Goal: Navigation & Orientation: Find specific page/section

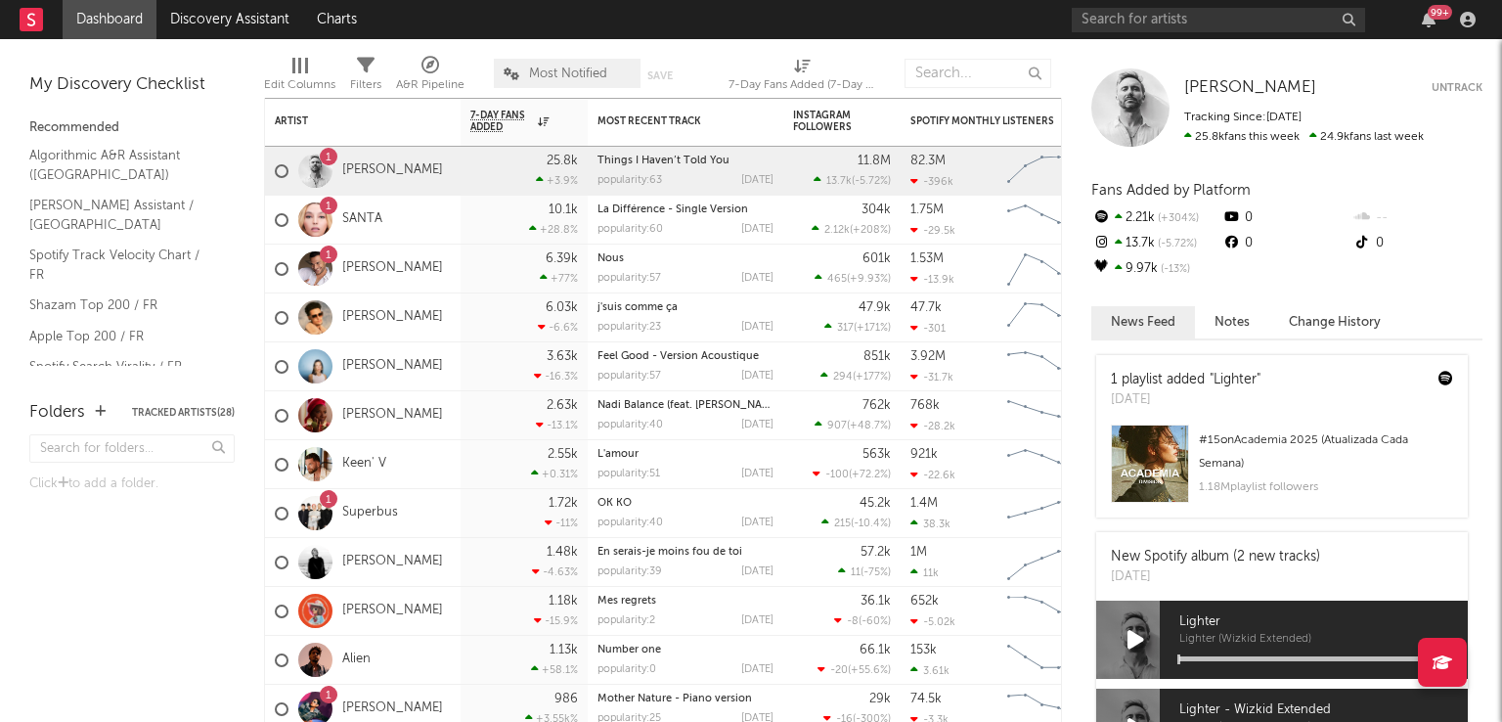
click at [557, 61] on span "Most Notified" at bounding box center [567, 73] width 147 height 29
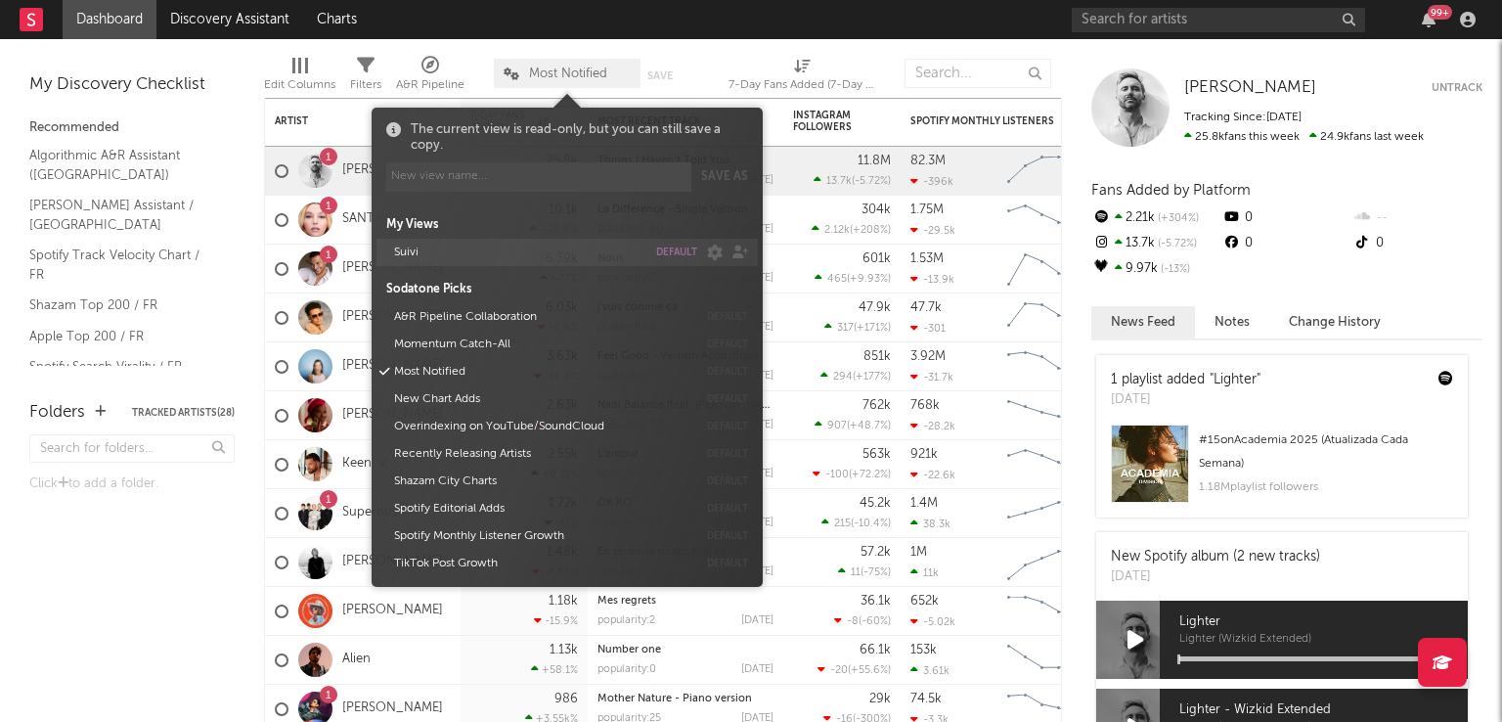
click at [441, 252] on button "Suivi" at bounding box center [516, 252] width 259 height 27
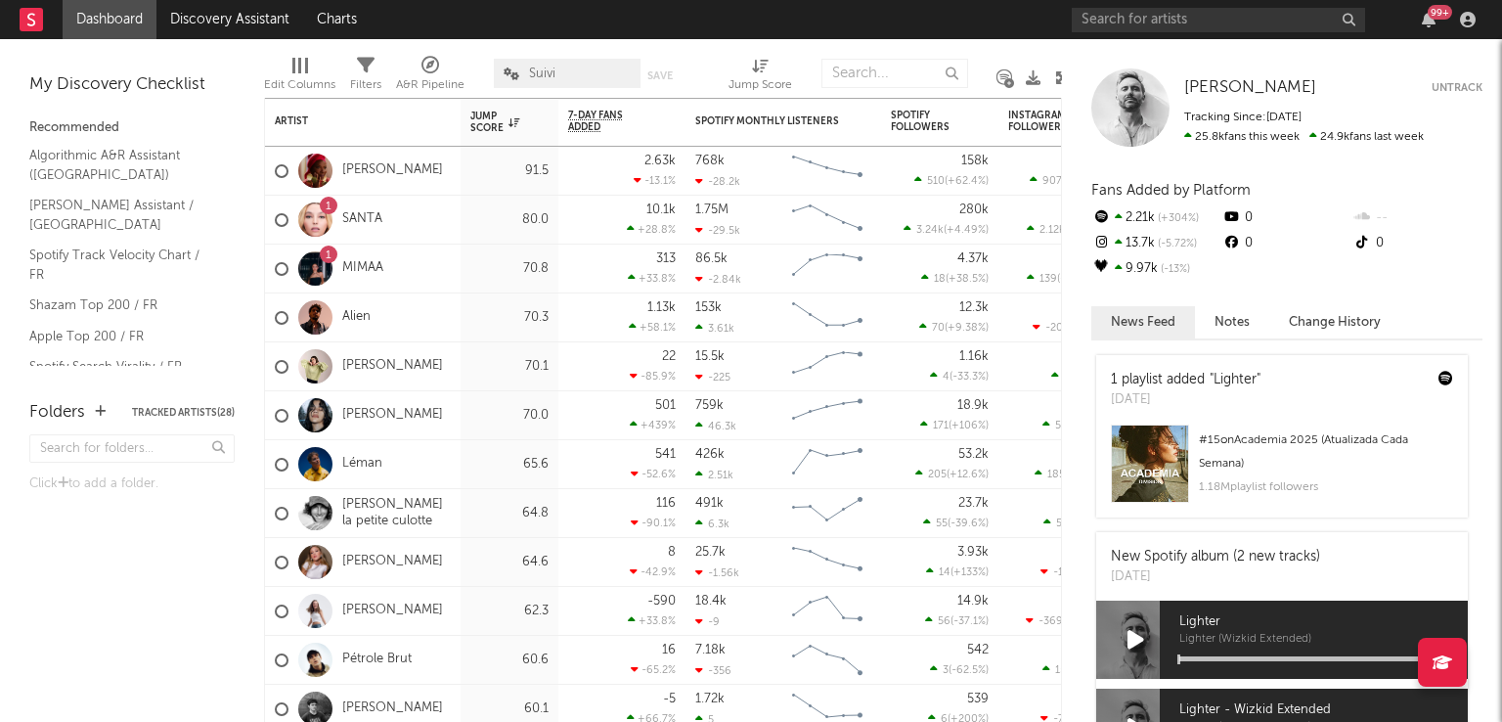
click at [149, 619] on div "Folders Tracked Artists ( 28 ) Click to add a folder." at bounding box center [132, 550] width 264 height 341
